Goal: Task Accomplishment & Management: Manage account settings

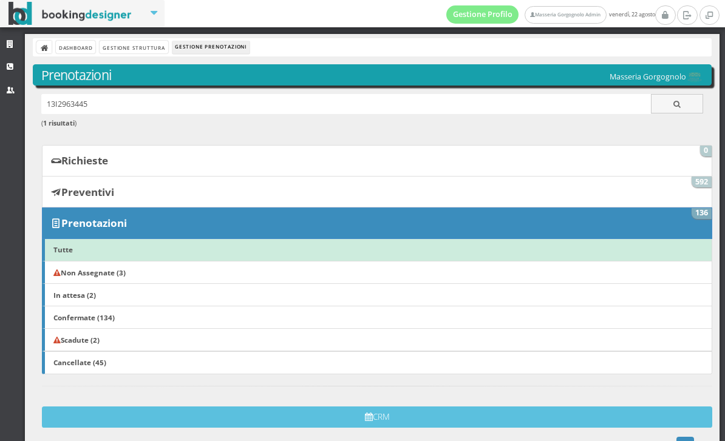
click at [193, 265] on link "Non Assegnate (3)" at bounding box center [377, 272] width 670 height 23
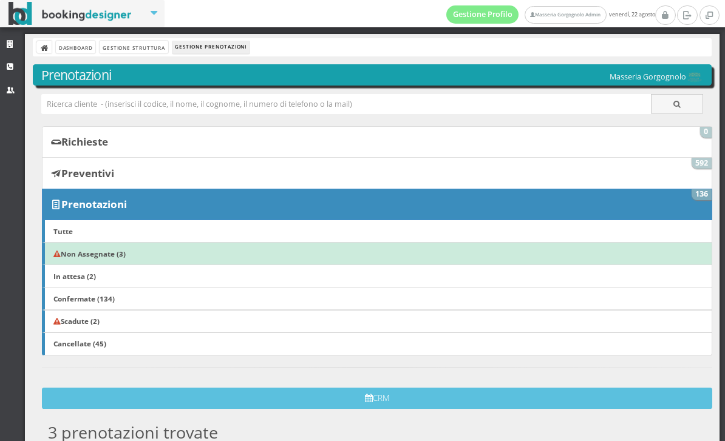
click at [124, 319] on link "Scadute (2)" at bounding box center [377, 321] width 670 height 23
click at [158, 321] on link "Scadute (2)" at bounding box center [377, 321] width 670 height 23
click at [112, 317] on link "Scadute (2)" at bounding box center [377, 321] width 670 height 23
click at [100, 316] on b "Scadute (2)" at bounding box center [76, 321] width 46 height 10
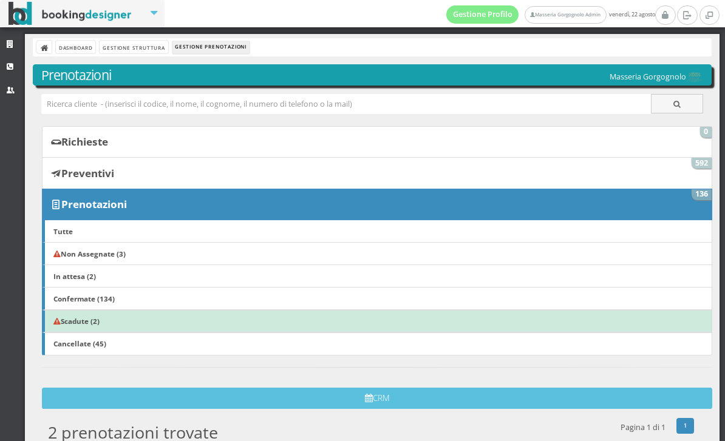
click at [109, 322] on link "Scadute (2)" at bounding box center [377, 321] width 670 height 23
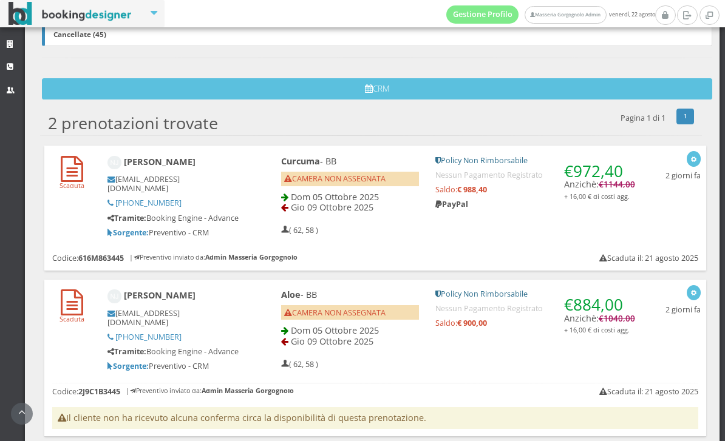
scroll to position [355, 0]
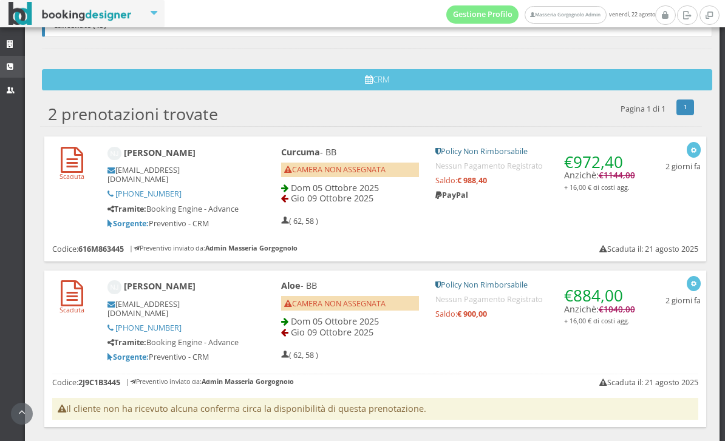
click at [18, 61] on link "CRM" at bounding box center [12, 67] width 25 height 22
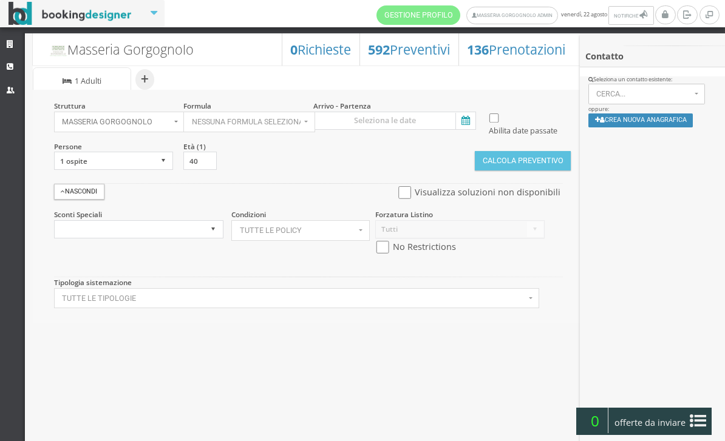
select select
click at [466, 130] on input at bounding box center [394, 121] width 163 height 18
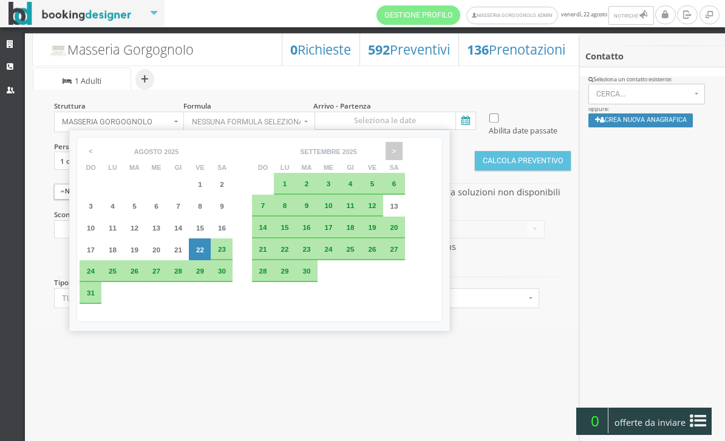
click at [402, 156] on span ">" at bounding box center [394, 151] width 17 height 18
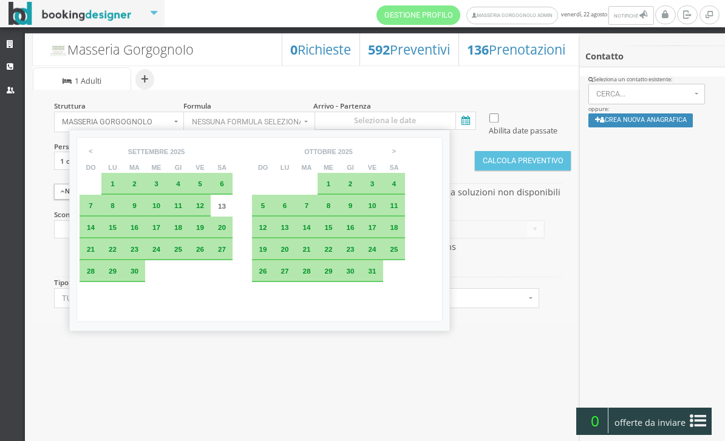
click at [274, 207] on div "5" at bounding box center [263, 206] width 22 height 22
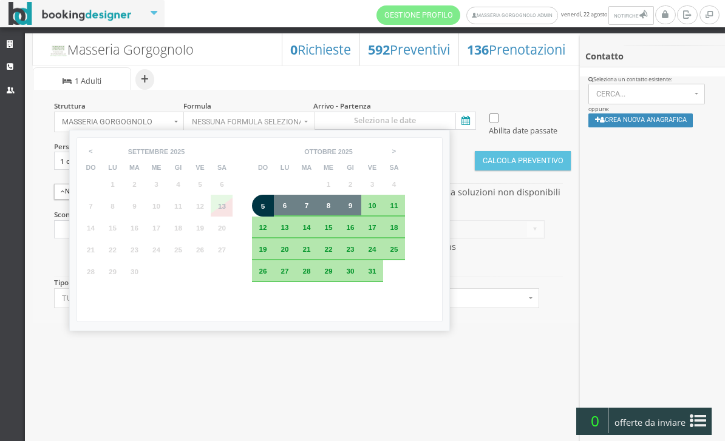
click at [353, 209] on span "9" at bounding box center [350, 206] width 4 height 8
type input "05 ott 2025 - 09 ott 2025"
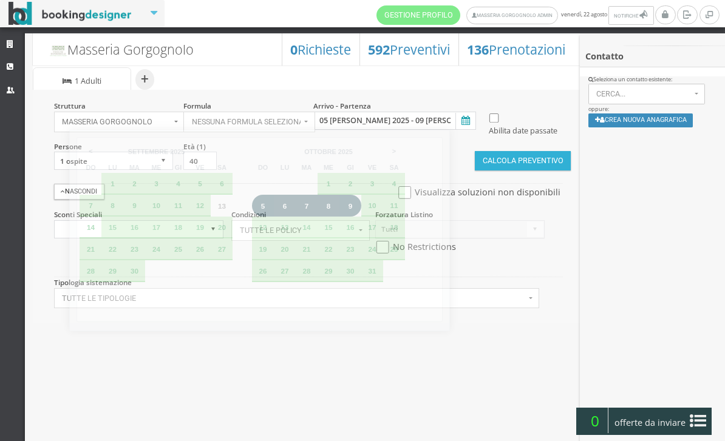
click at [512, 171] on button "Calcola Preventivo" at bounding box center [523, 160] width 96 height 19
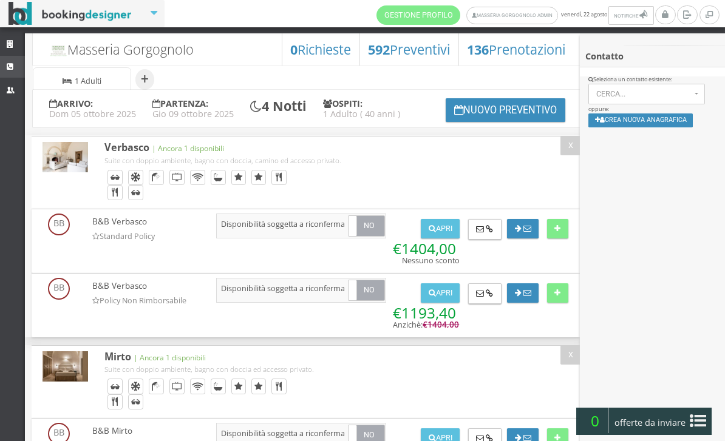
click at [22, 64] on link "CRM" at bounding box center [12, 67] width 25 height 22
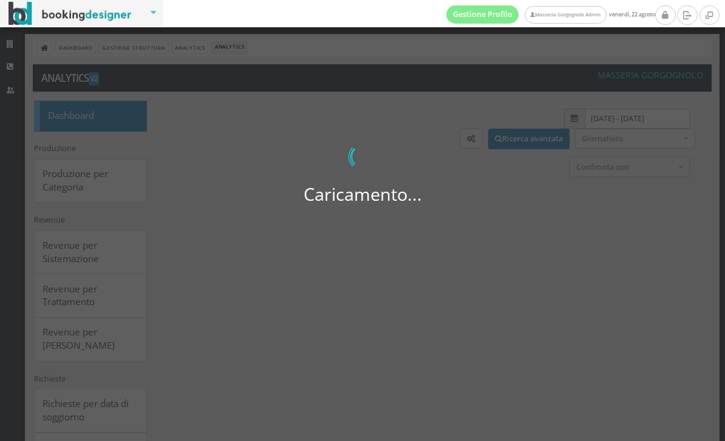
select select
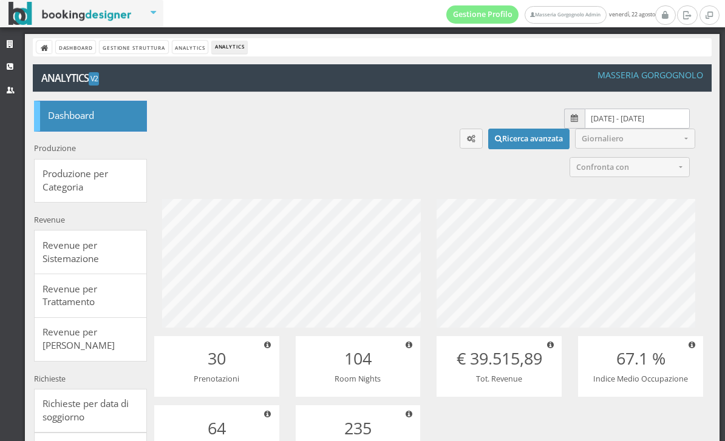
scroll to position [152, 305]
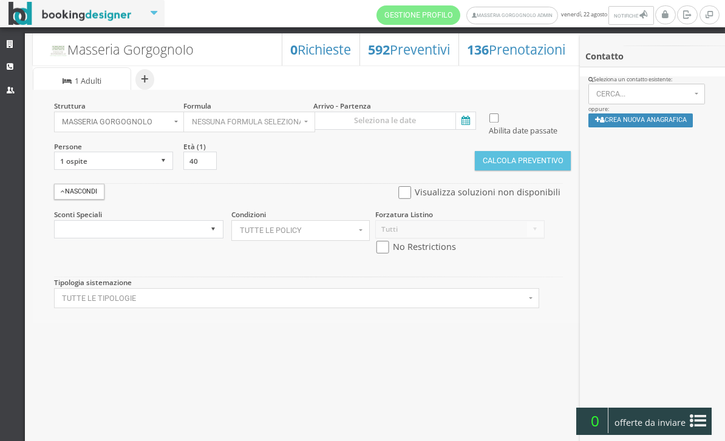
select select
click at [8, 43] on icon at bounding box center [12, 45] width 10 height 8
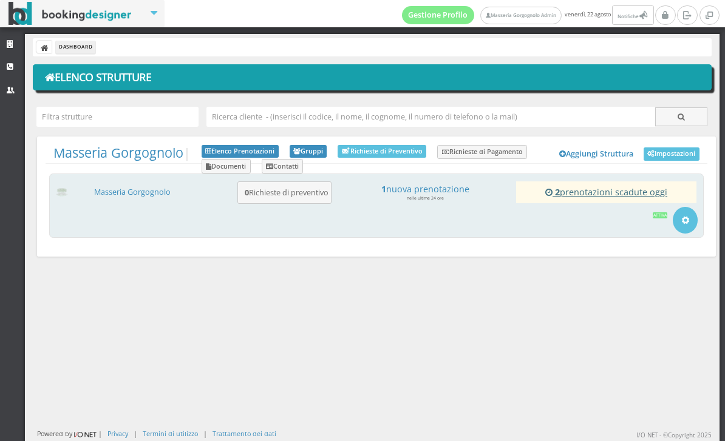
click at [521, 197] on h4 "2 prenotazioni scadute [DATE]" at bounding box center [605, 192] width 169 height 10
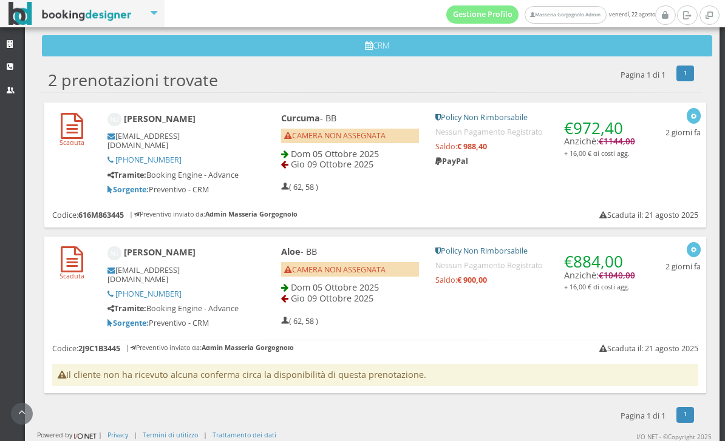
scroll to position [392, 0]
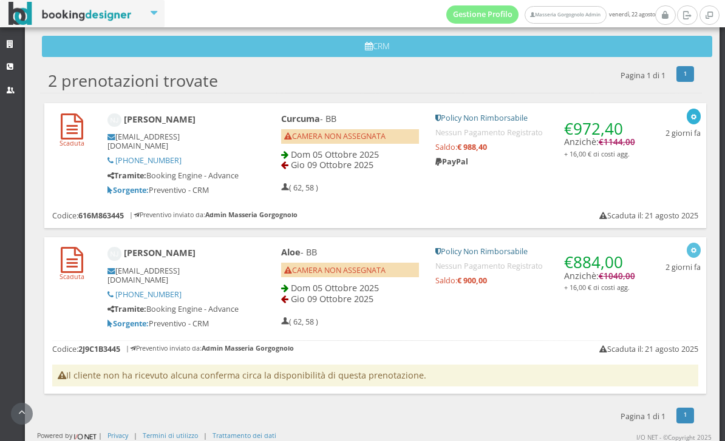
click at [690, 115] on button "button" at bounding box center [694, 116] width 14 height 15
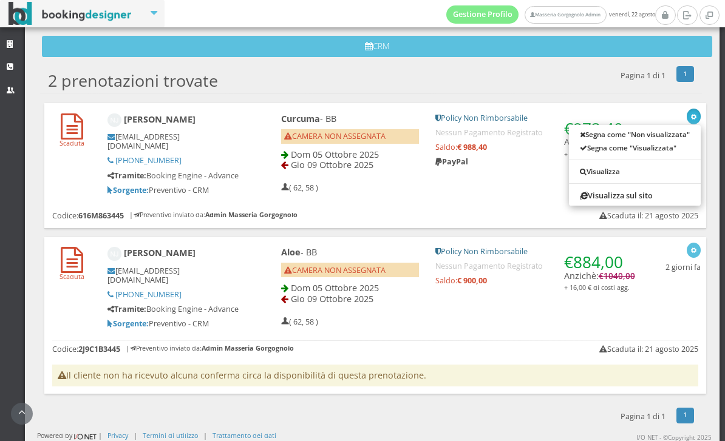
click at [516, 204] on div at bounding box center [362, 220] width 725 height 441
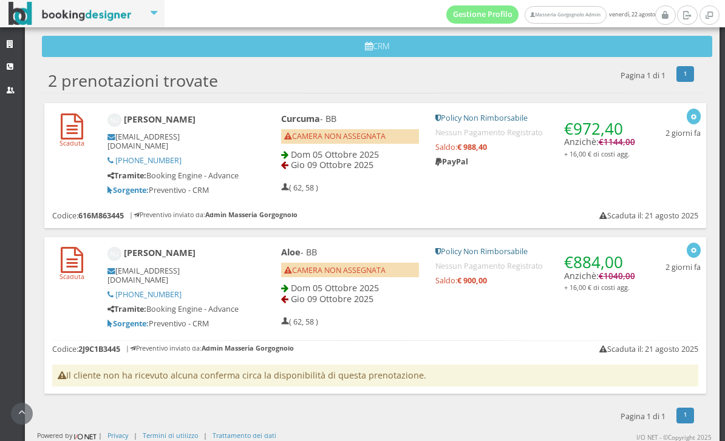
click at [543, 194] on div "Curcuma - BB CAMERA NON ASSEGNATA Dom 05 Ottobre 2025 Gio 09 Ottobre 2025 ( 62,…" at bounding box center [458, 153] width 386 height 90
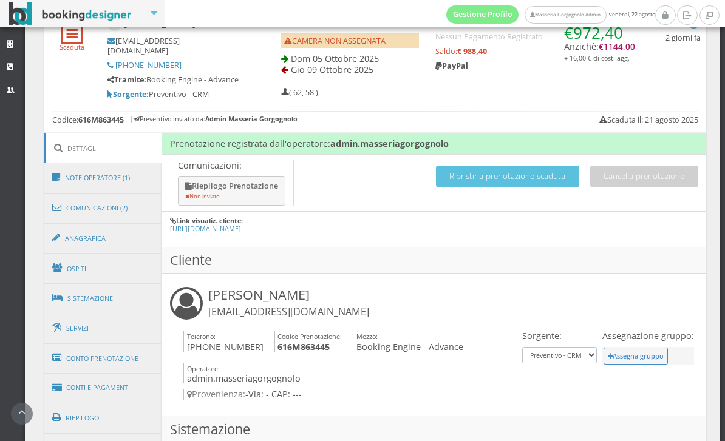
scroll to position [517, 0]
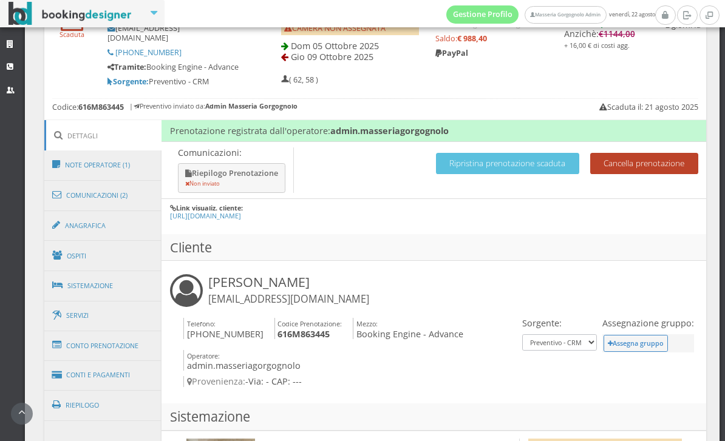
click at [642, 169] on button "Cancella prenotazione" at bounding box center [644, 163] width 108 height 21
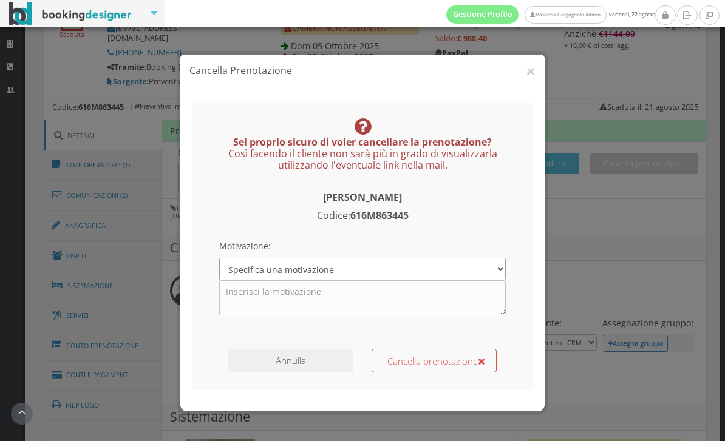
click at [482, 260] on select "Specifica una motivazione Errore di inserimento Prenotazione duplicata Prenotaz…" at bounding box center [362, 257] width 287 height 22
select select "3"
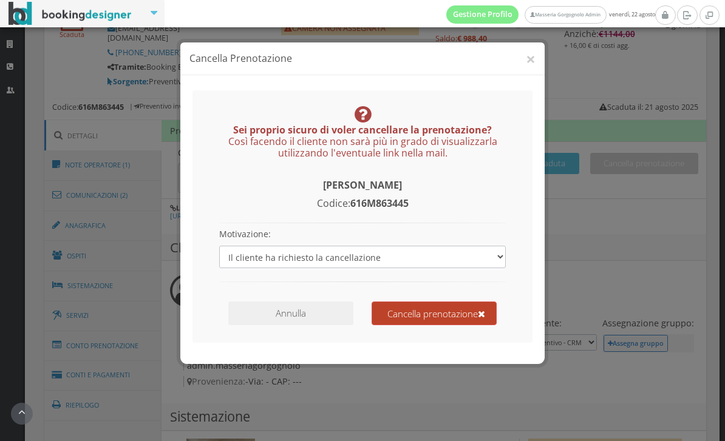
click at [471, 322] on button "Cancella prenotazione" at bounding box center [434, 314] width 125 height 24
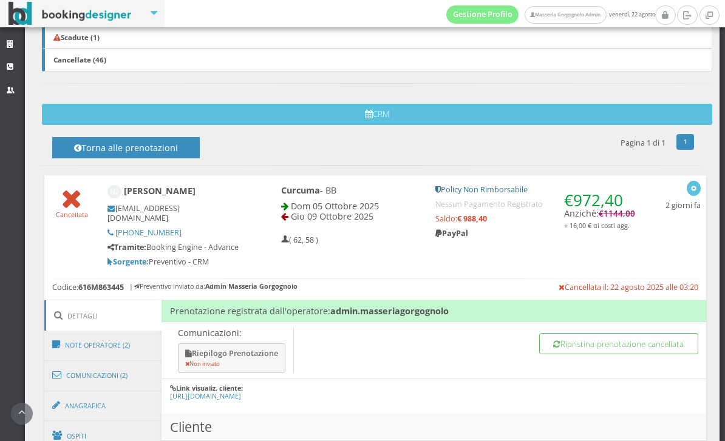
scroll to position [338, 0]
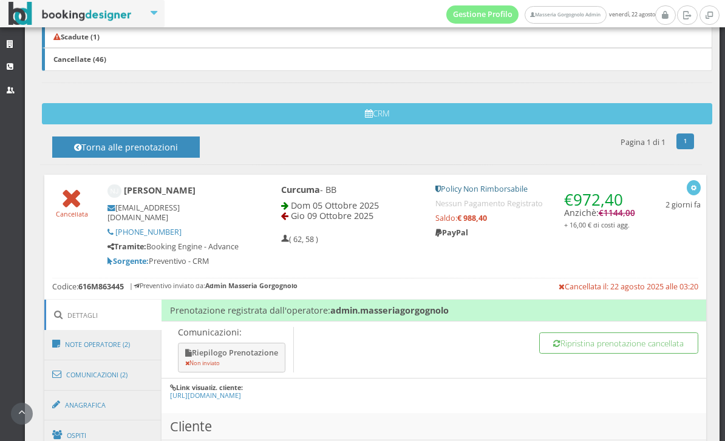
click at [228, 39] on link "Scadute (1)" at bounding box center [377, 36] width 670 height 23
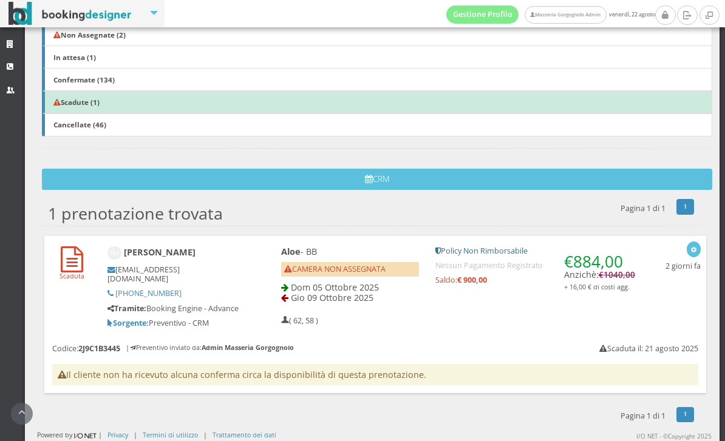
scroll to position [243, 0]
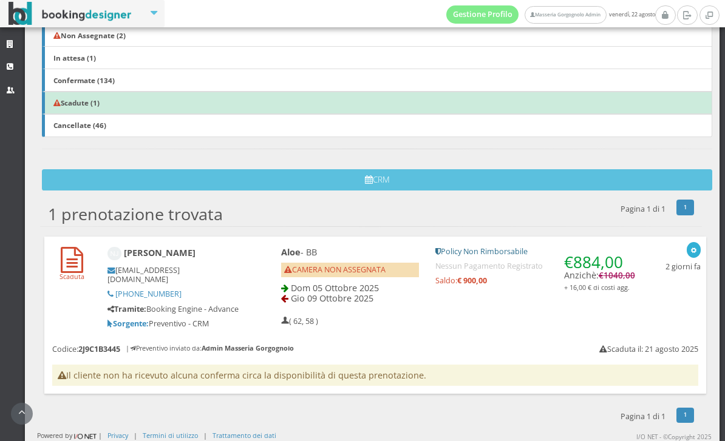
click at [695, 251] on icon "button" at bounding box center [693, 251] width 7 height 7
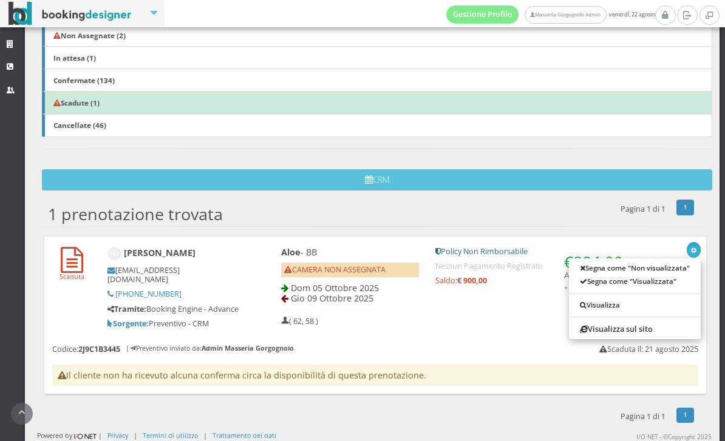
click at [528, 324] on div at bounding box center [362, 220] width 725 height 441
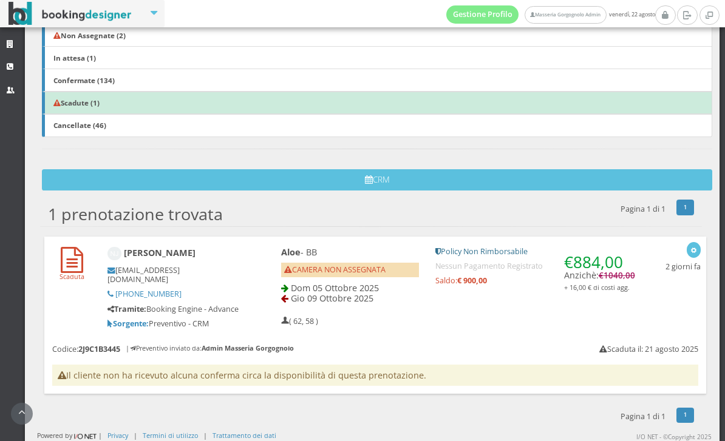
click at [534, 321] on div "Aloe - BB CAMERA NON ASSEGNATA Dom 05 Ottobre 2025 Gio 09 Ottobre 2025 ( 62, 58…" at bounding box center [458, 287] width 386 height 90
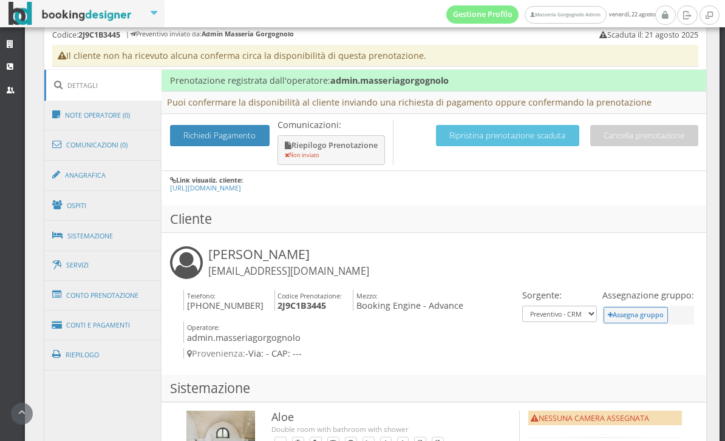
scroll to position [598, 0]
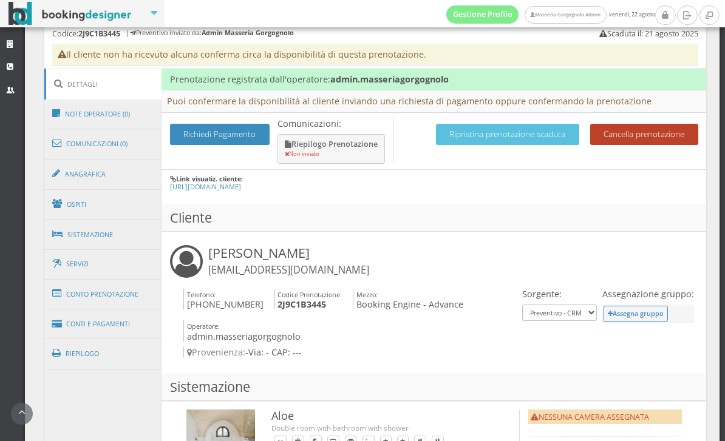
click at [671, 130] on button "Cancella prenotazione" at bounding box center [644, 134] width 108 height 21
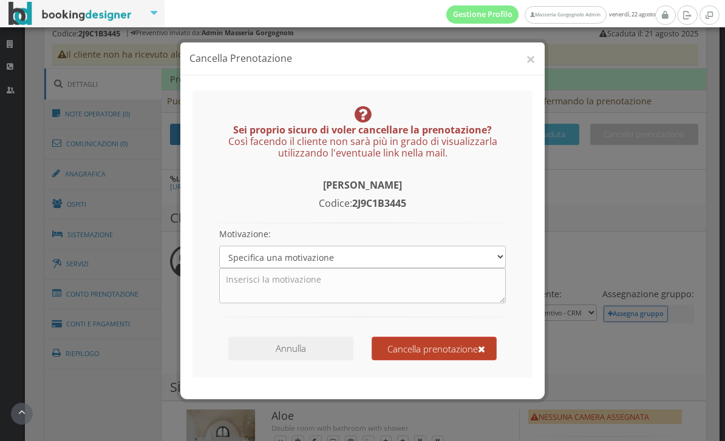
click at [467, 347] on button "Cancella prenotazione" at bounding box center [434, 349] width 125 height 24
click at [489, 262] on select "Specifica una motivazione Errore di inserimento Prenotazione duplicata Prenotaz…" at bounding box center [362, 257] width 287 height 22
select select "3"
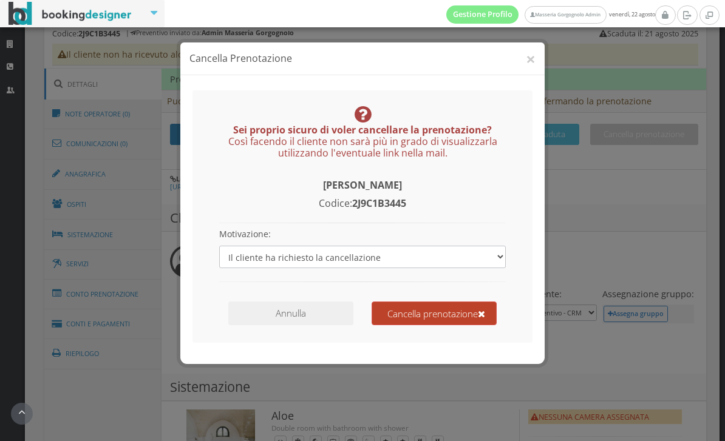
click at [453, 316] on button "Cancella prenotazione" at bounding box center [434, 314] width 125 height 24
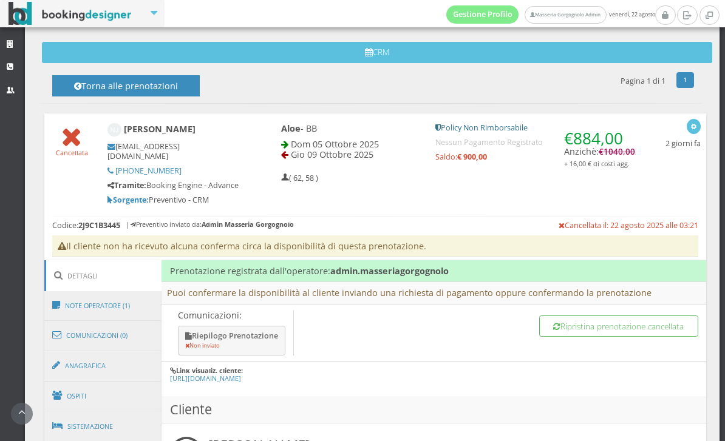
scroll to position [457, 0]
